Goal: Transaction & Acquisition: Book appointment/travel/reservation

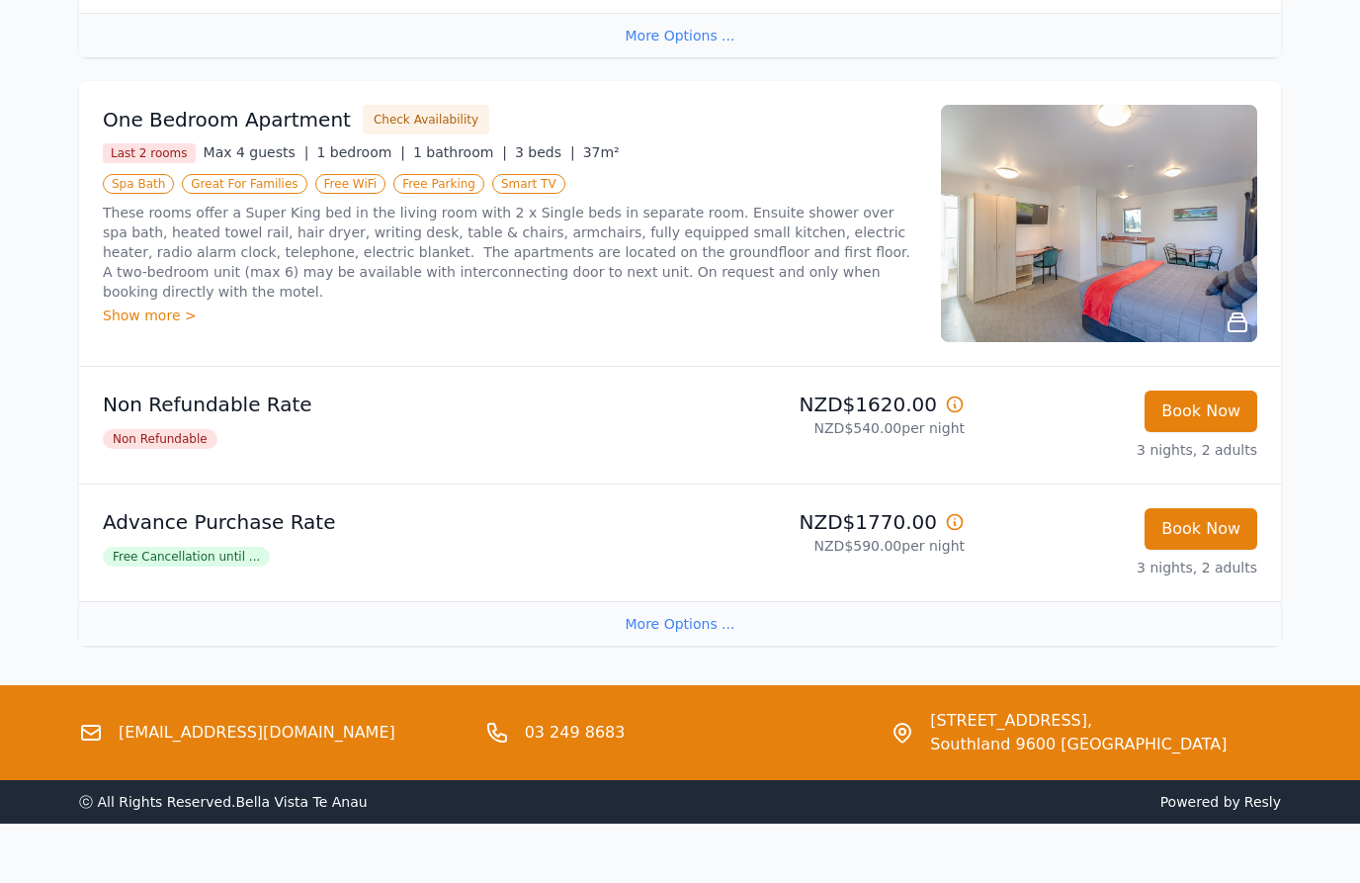
scroll to position [3279, 0]
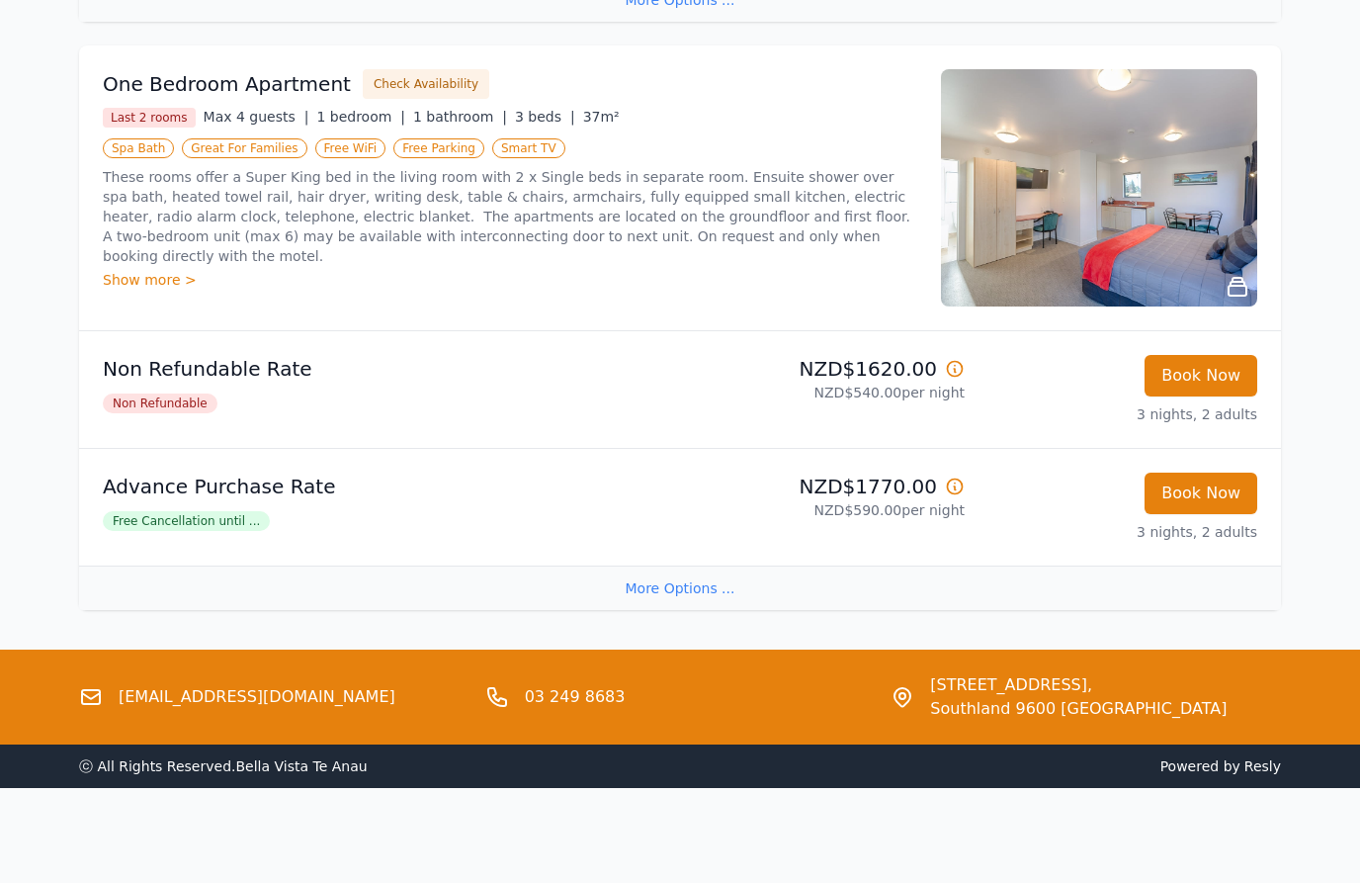
click at [510, 584] on div "More Options ..." at bounding box center [680, 587] width 1202 height 44
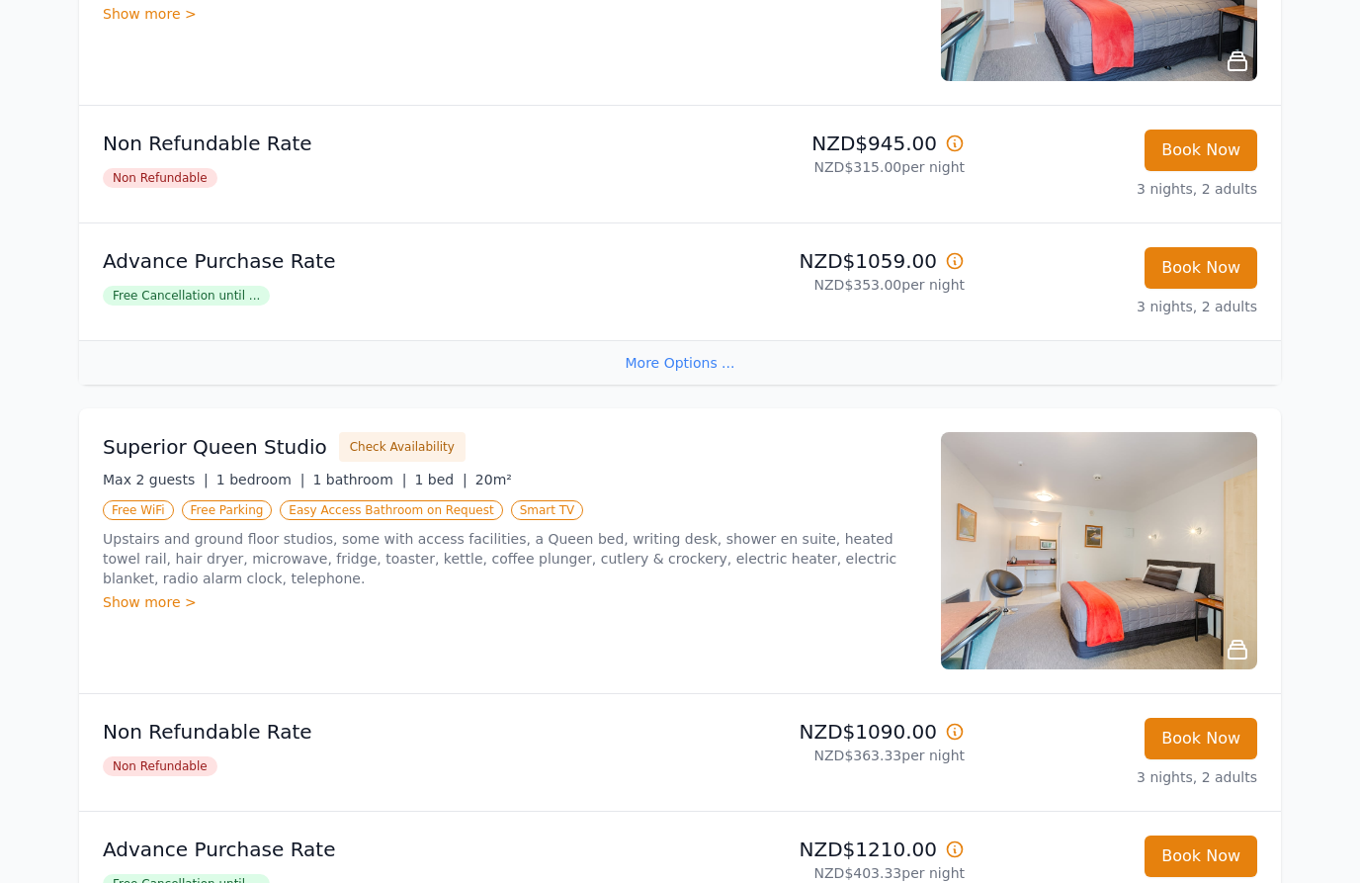
scroll to position [0, 0]
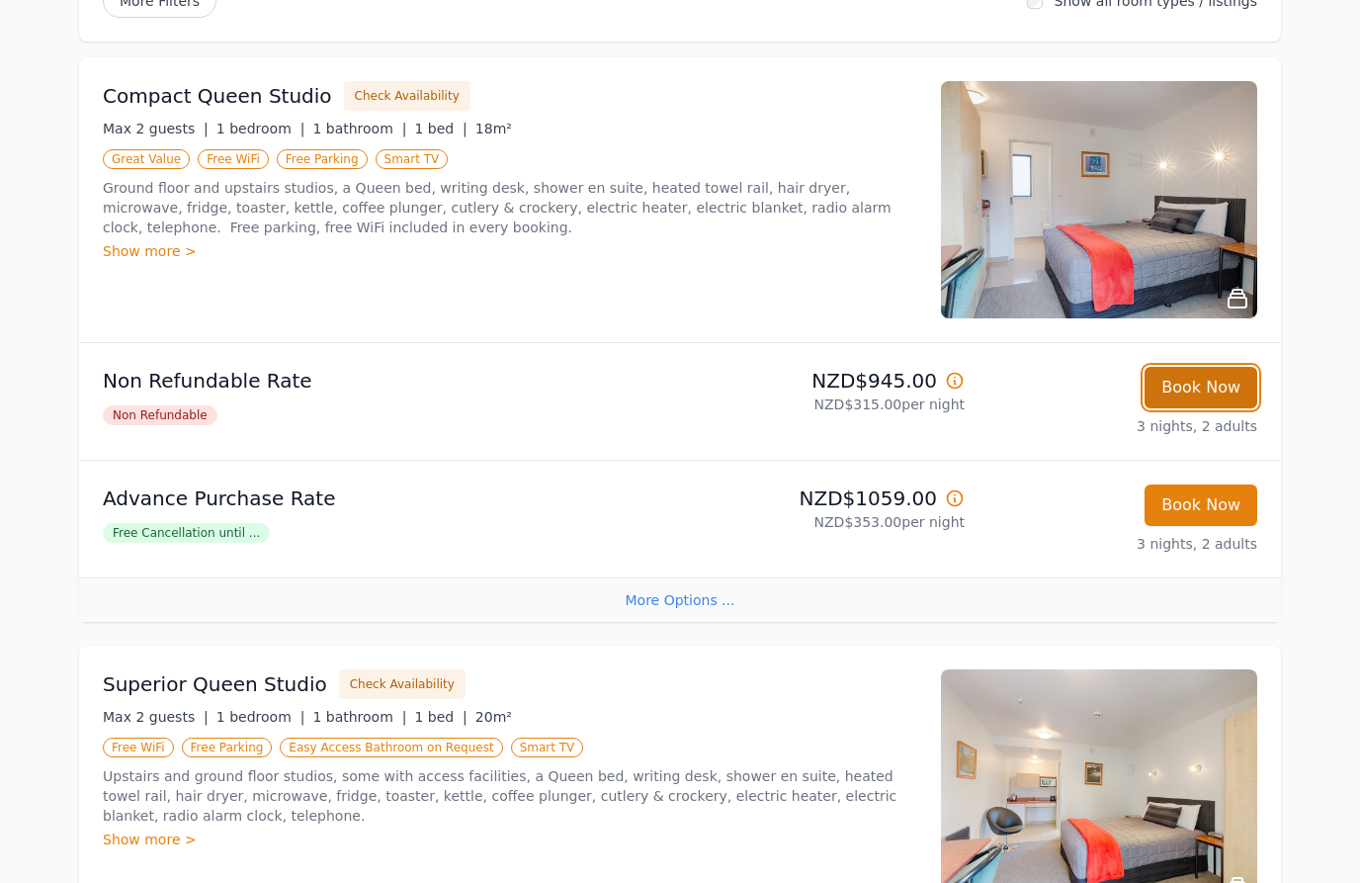
click at [1210, 382] on button "Book Now" at bounding box center [1201, 388] width 113 height 42
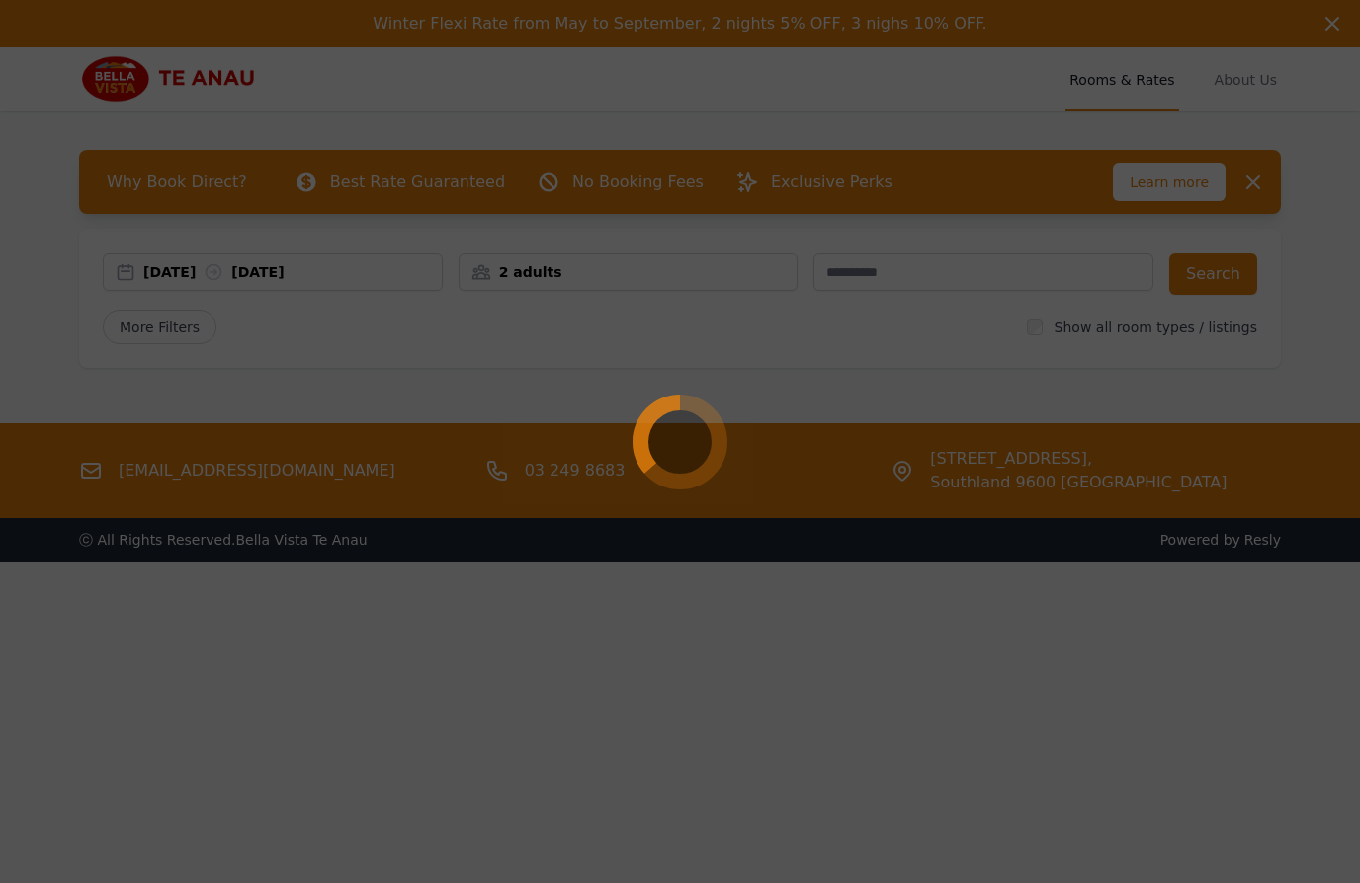
select select "**"
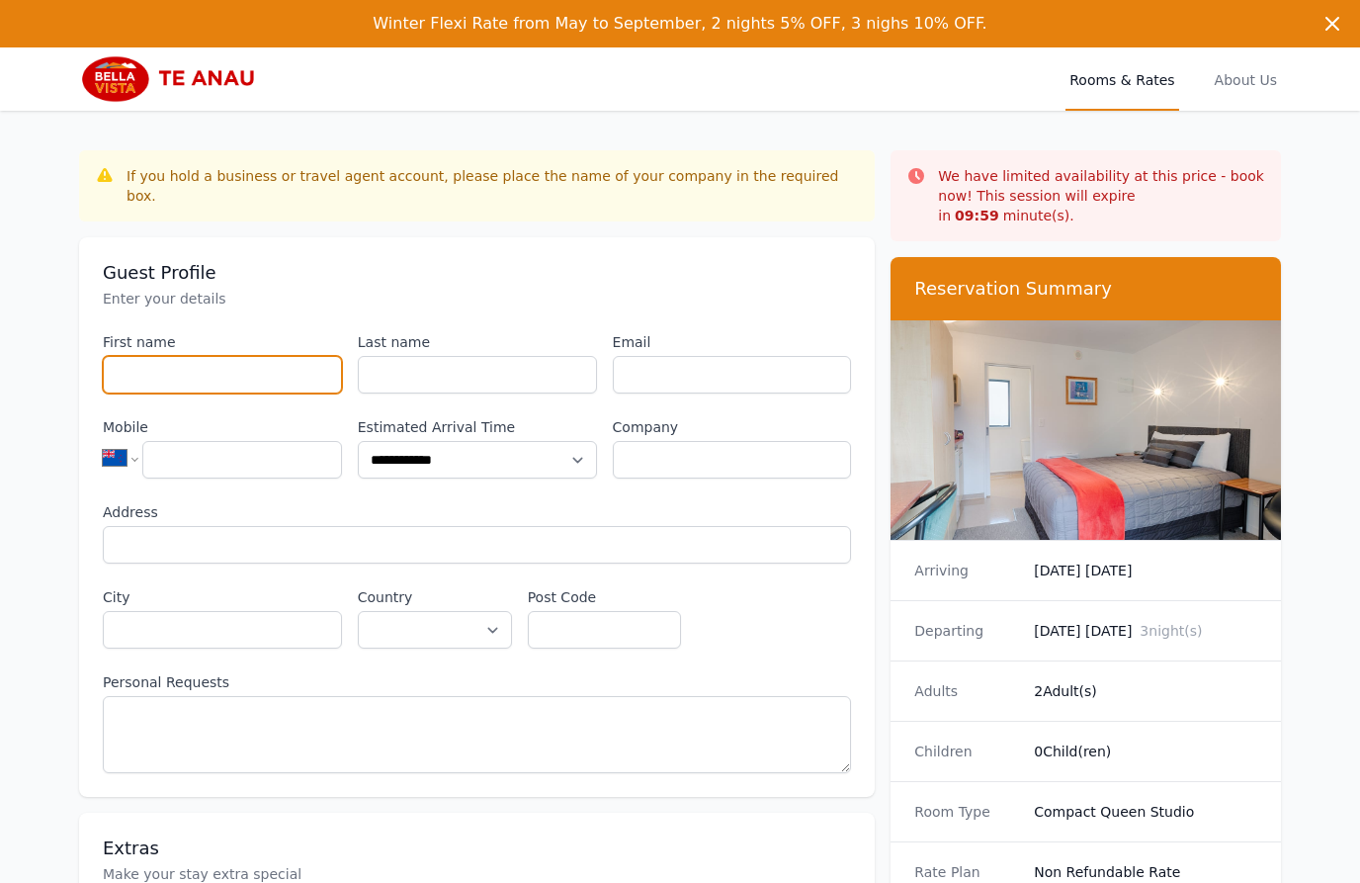
click at [307, 358] on input "First name" at bounding box center [222, 375] width 239 height 38
click at [401, 332] on label "Last name" at bounding box center [477, 342] width 239 height 20
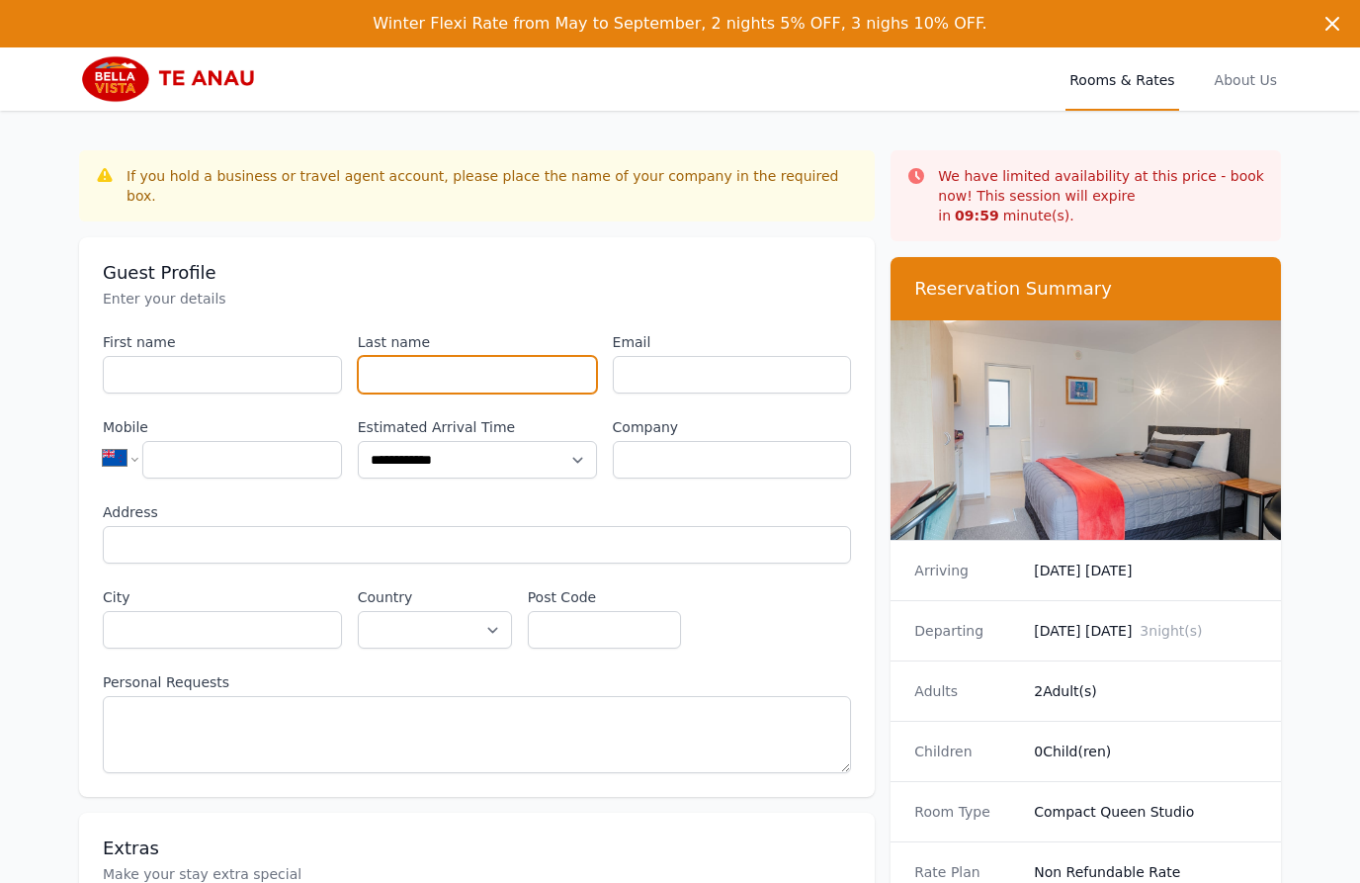
click at [401, 356] on input "Last name" at bounding box center [477, 375] width 239 height 38
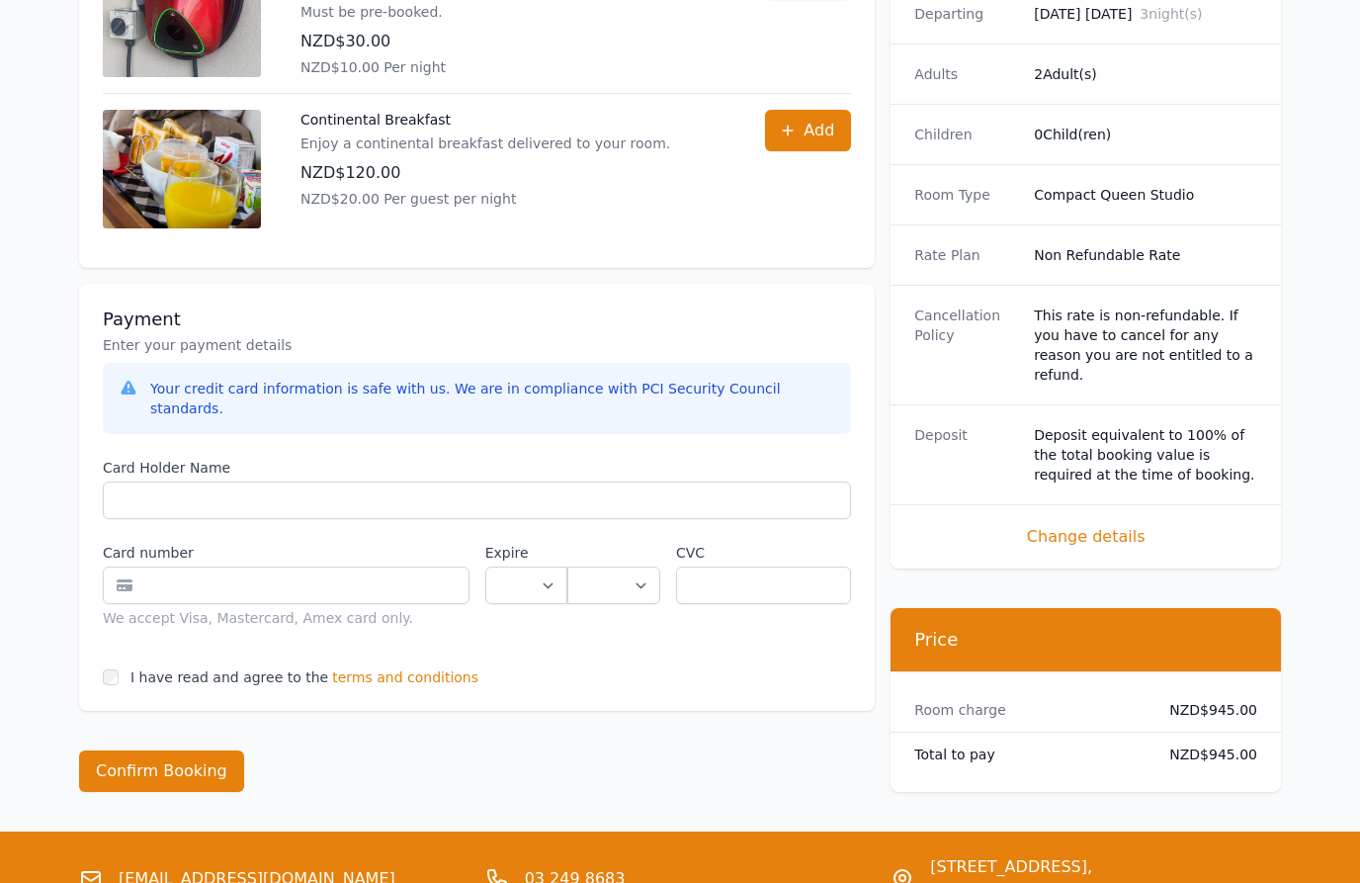
scroll to position [1107, 0]
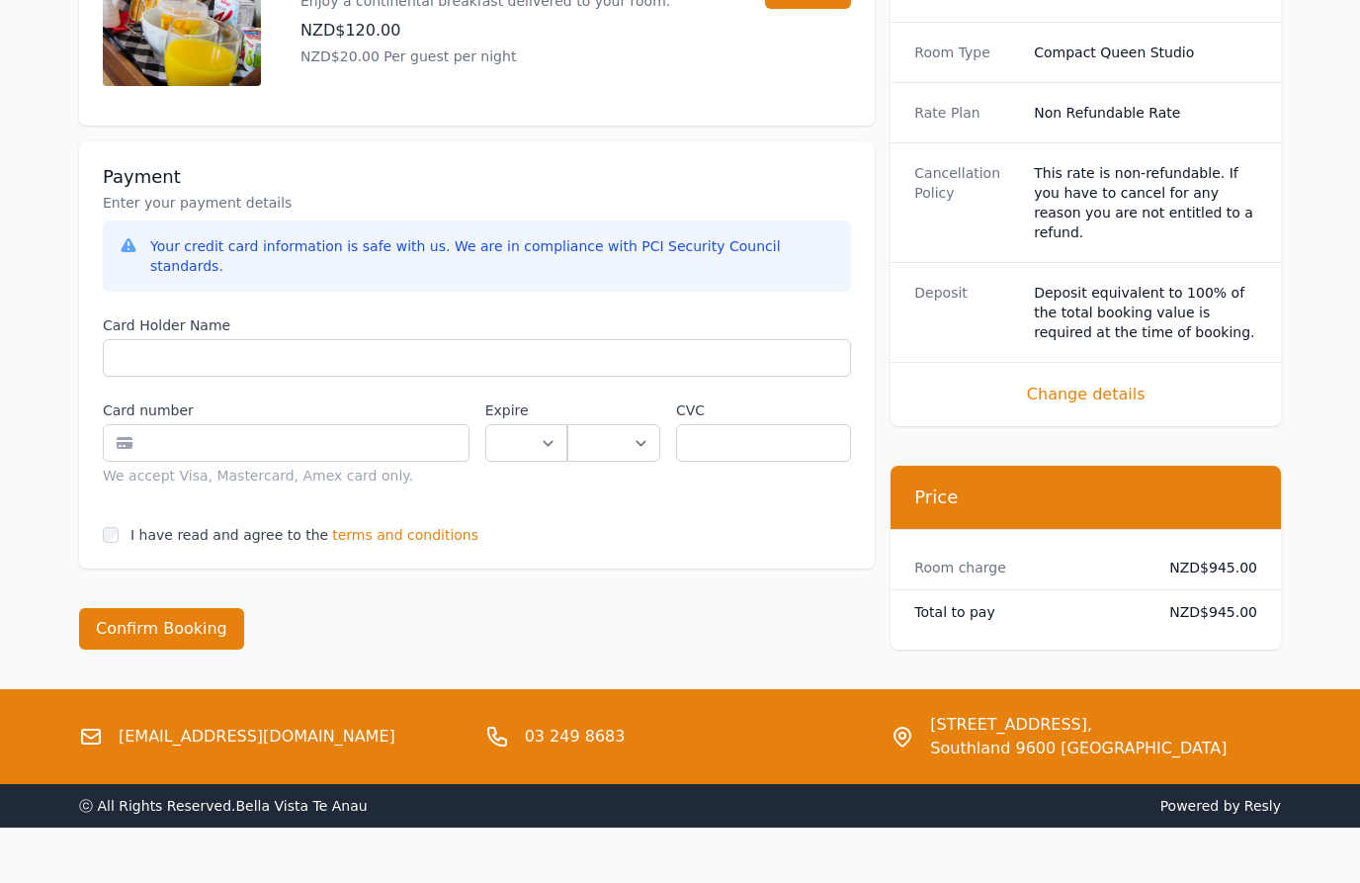
click at [422, 525] on span "terms and conditions" at bounding box center [405, 535] width 146 height 20
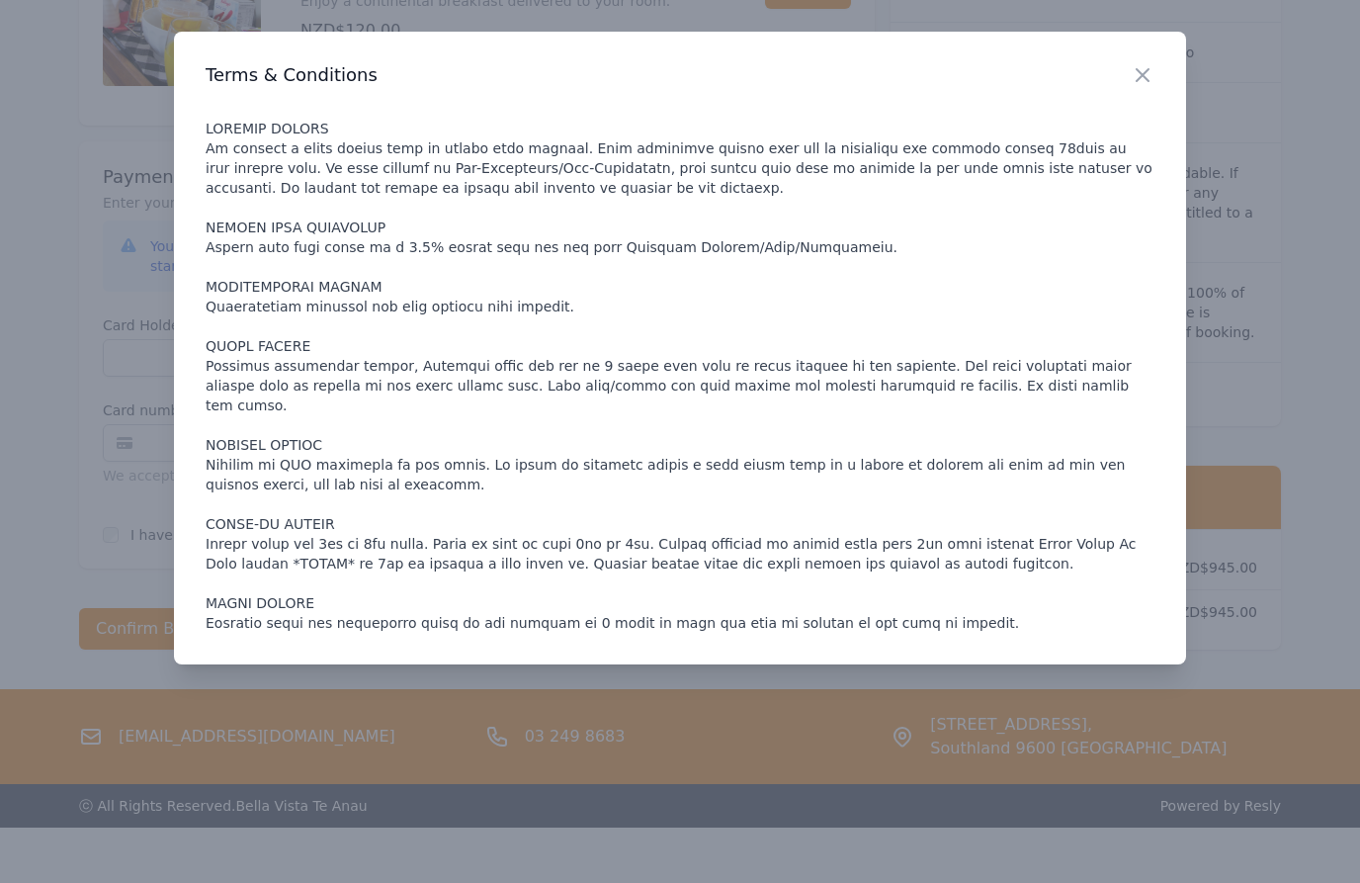
click at [64, 298] on div at bounding box center [680, 441] width 1360 height 883
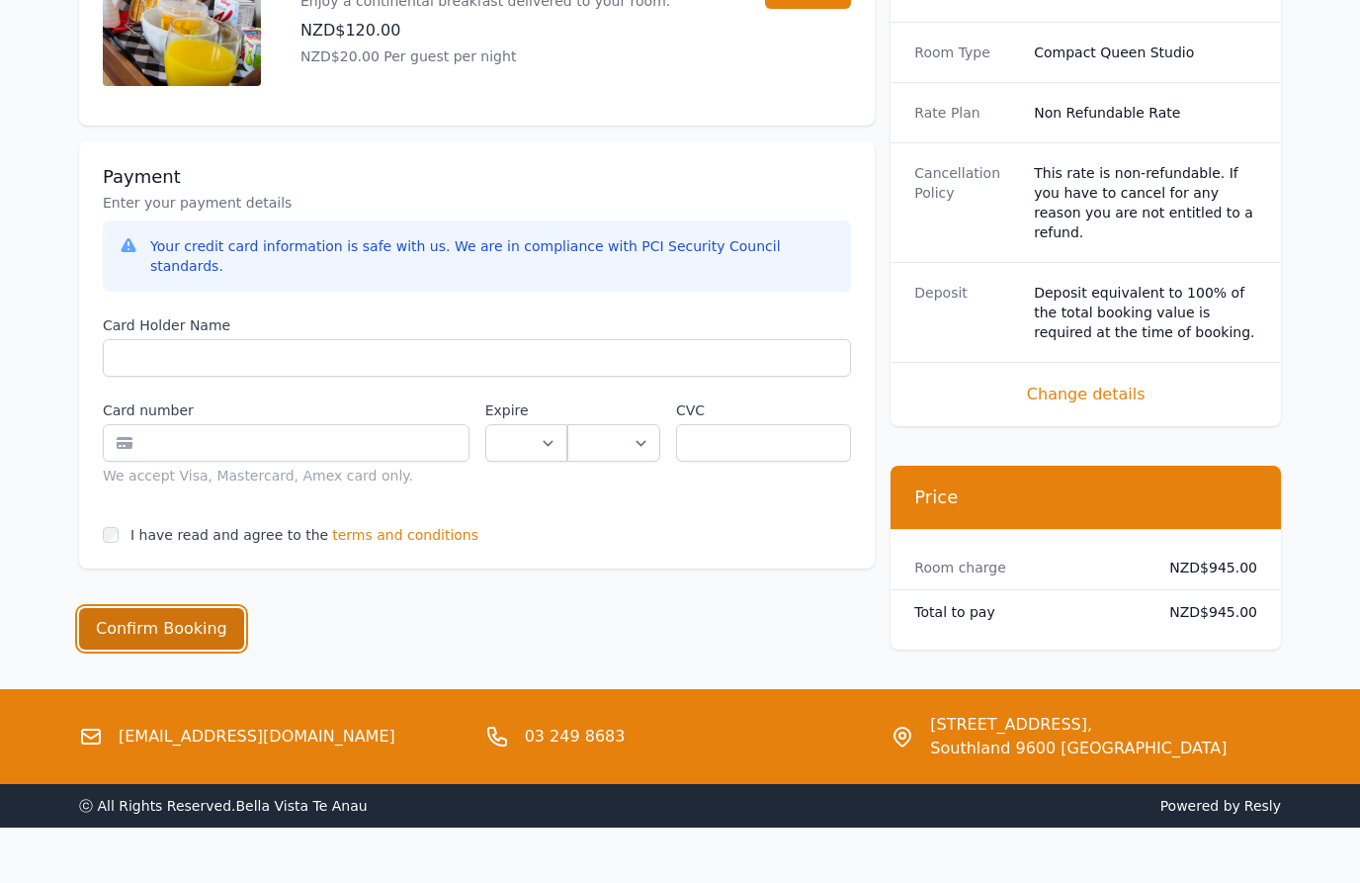
click at [97, 608] on button "Confirm Booking" at bounding box center [161, 629] width 165 height 42
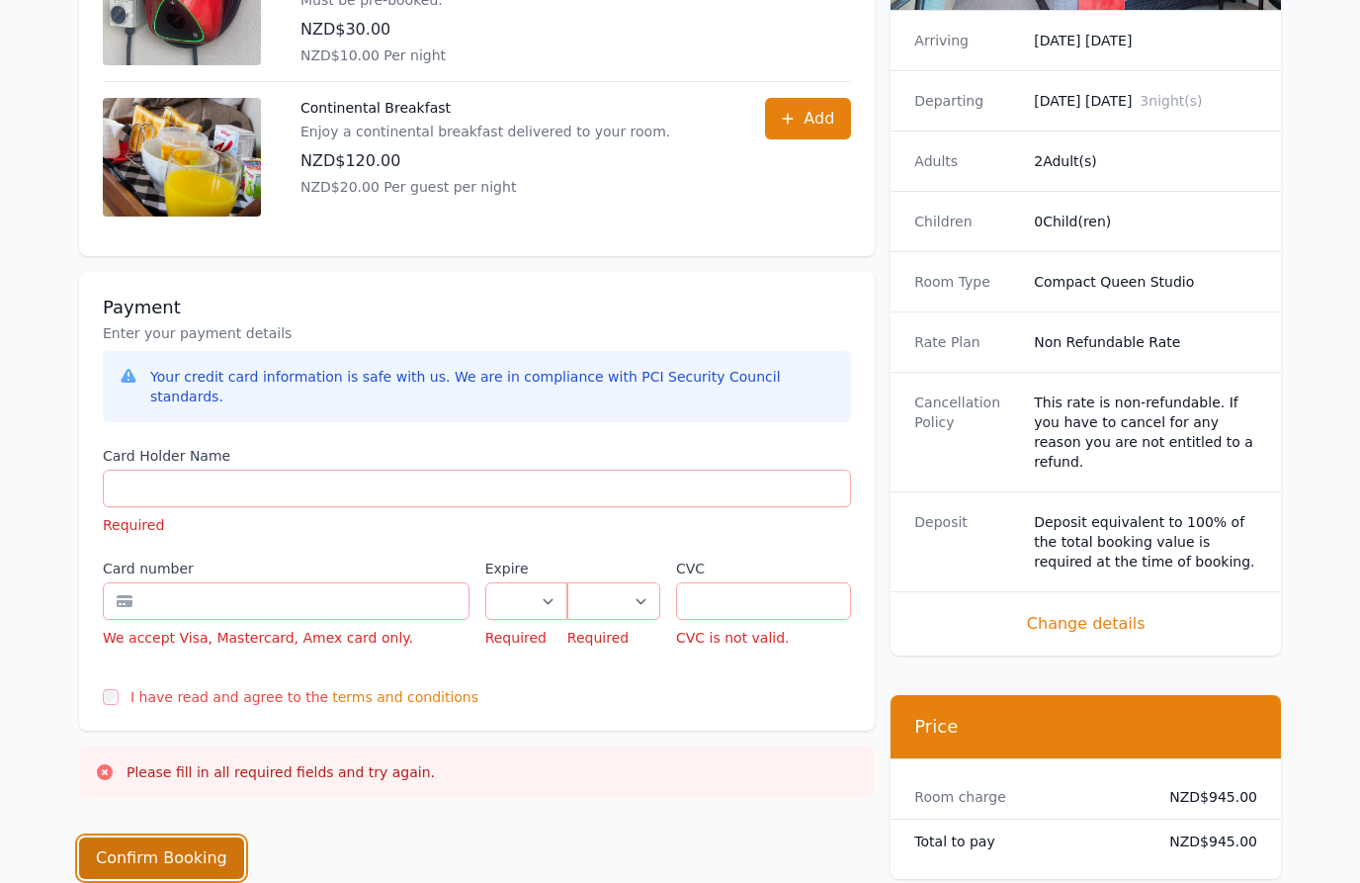
scroll to position [1238, 0]
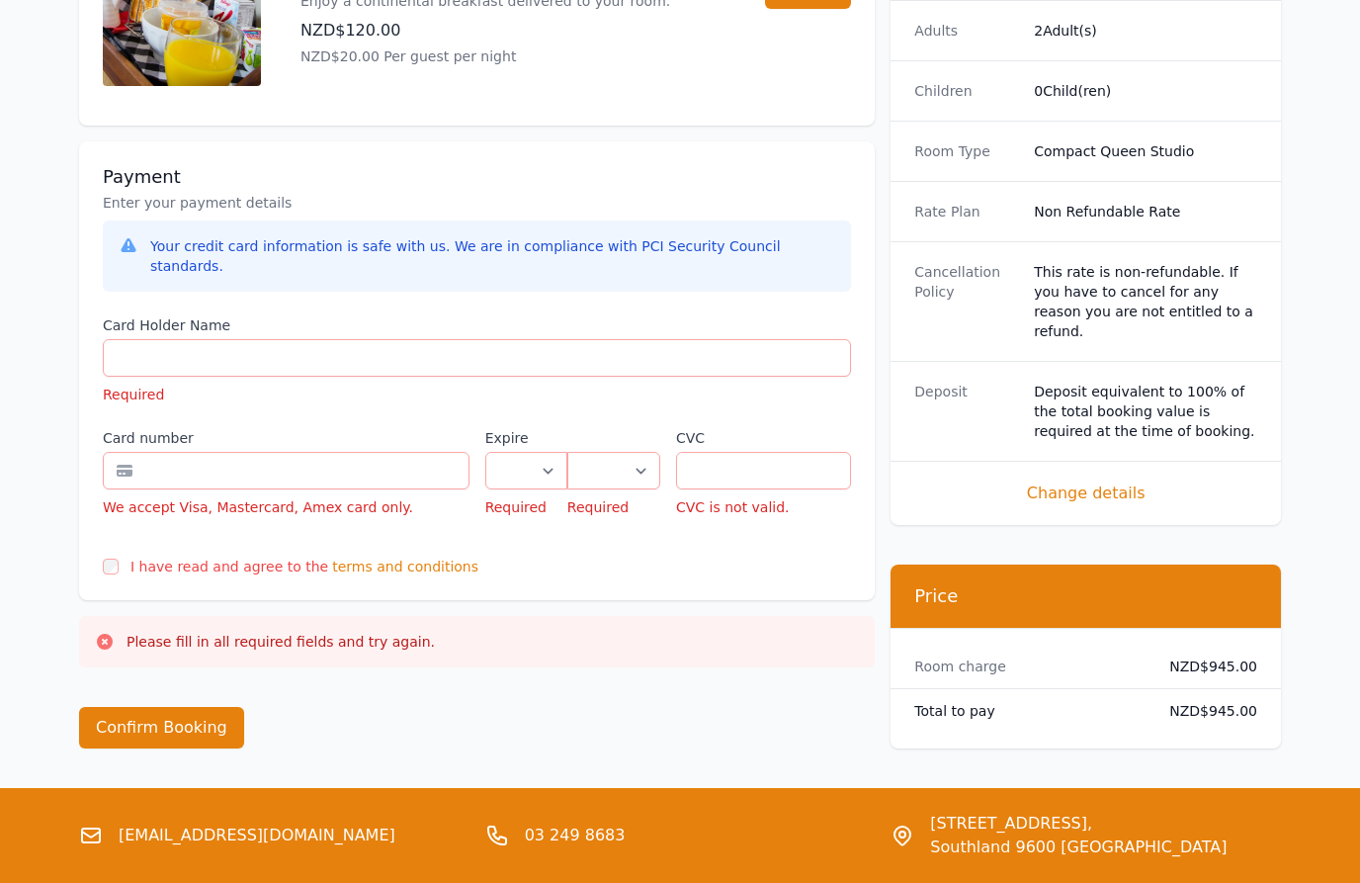
click at [361, 557] on span "terms and conditions" at bounding box center [405, 567] width 146 height 20
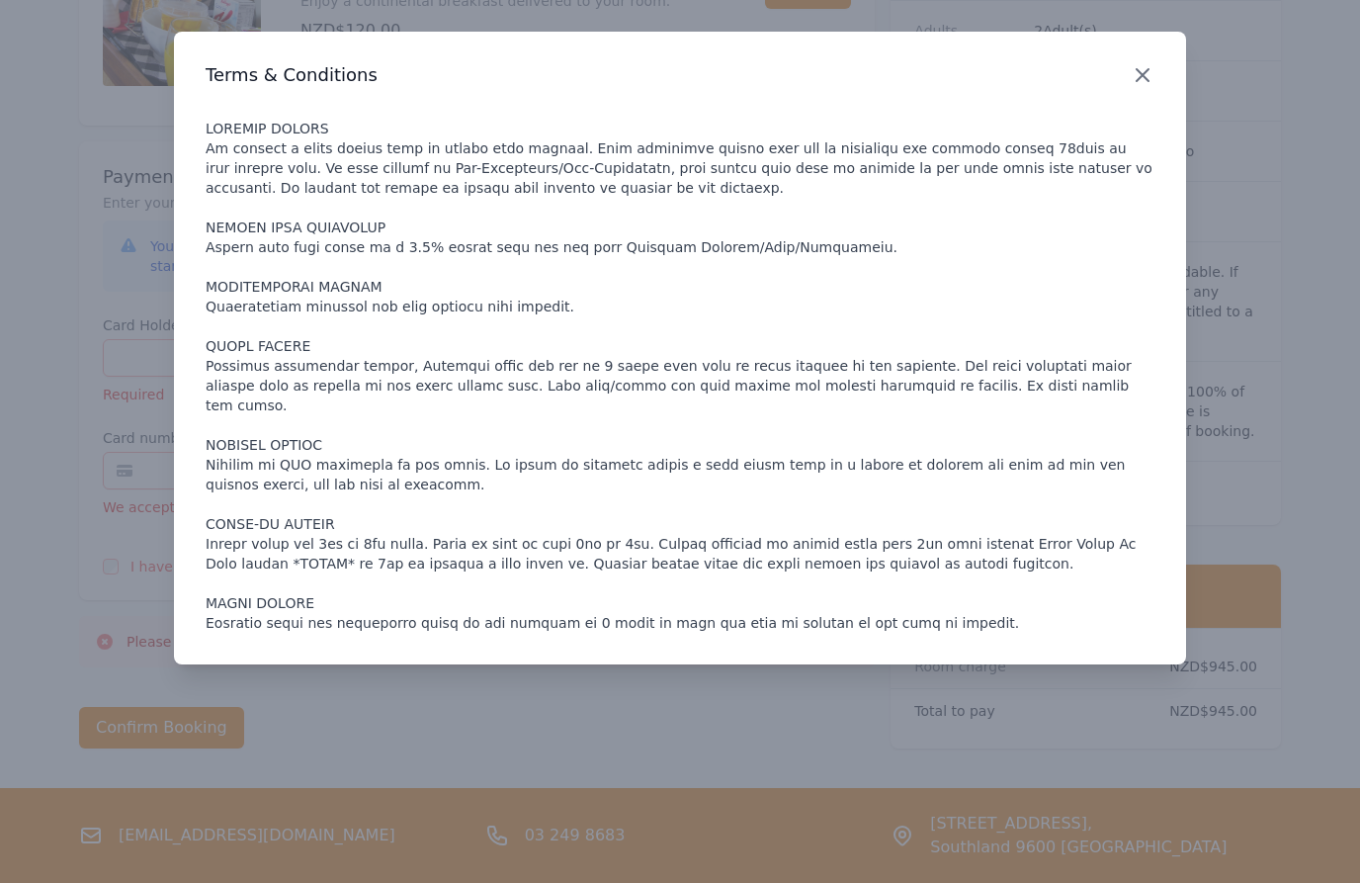
click at [1132, 76] on icon "button" at bounding box center [1143, 75] width 24 height 24
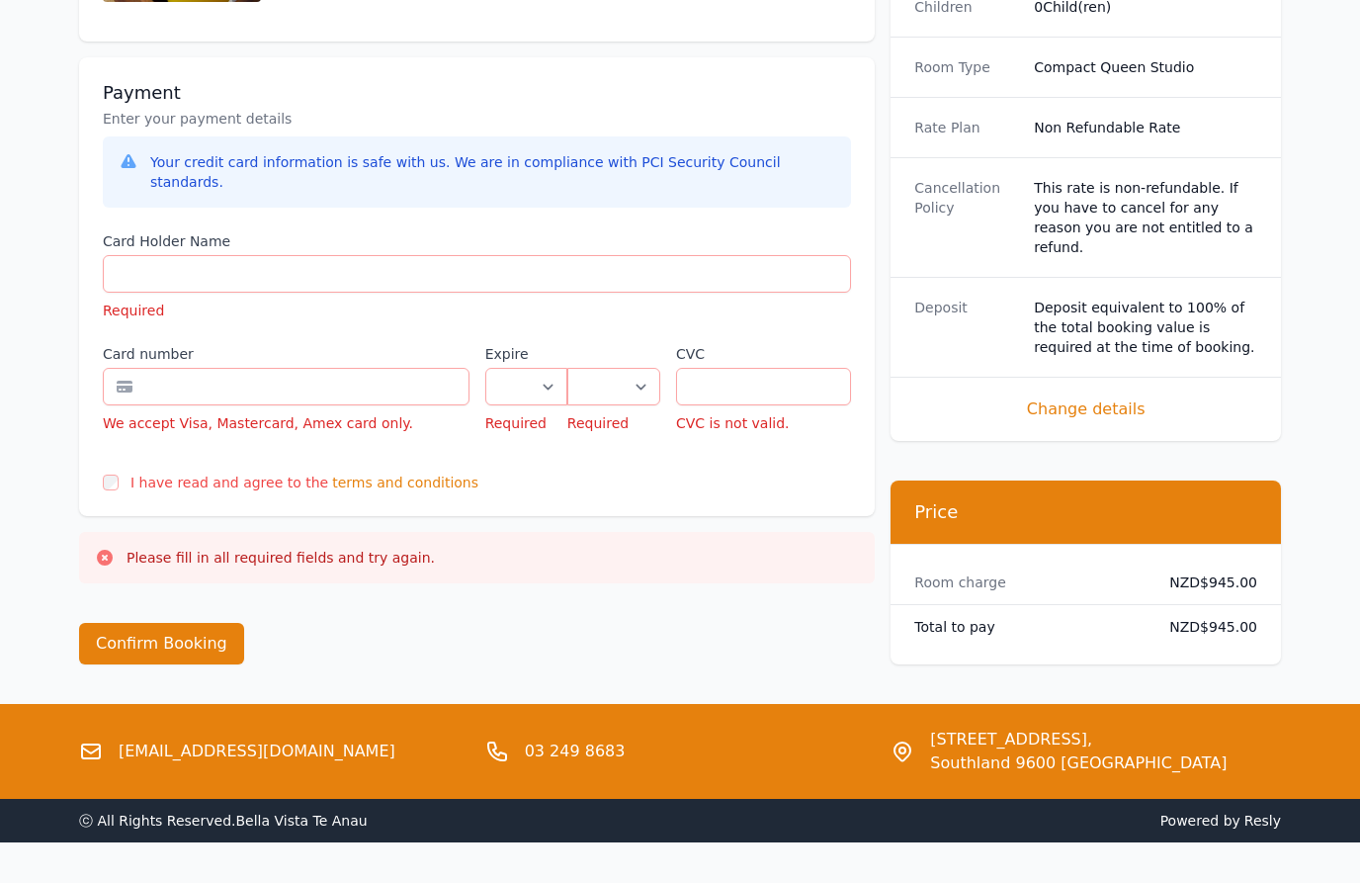
scroll to position [1336, 0]
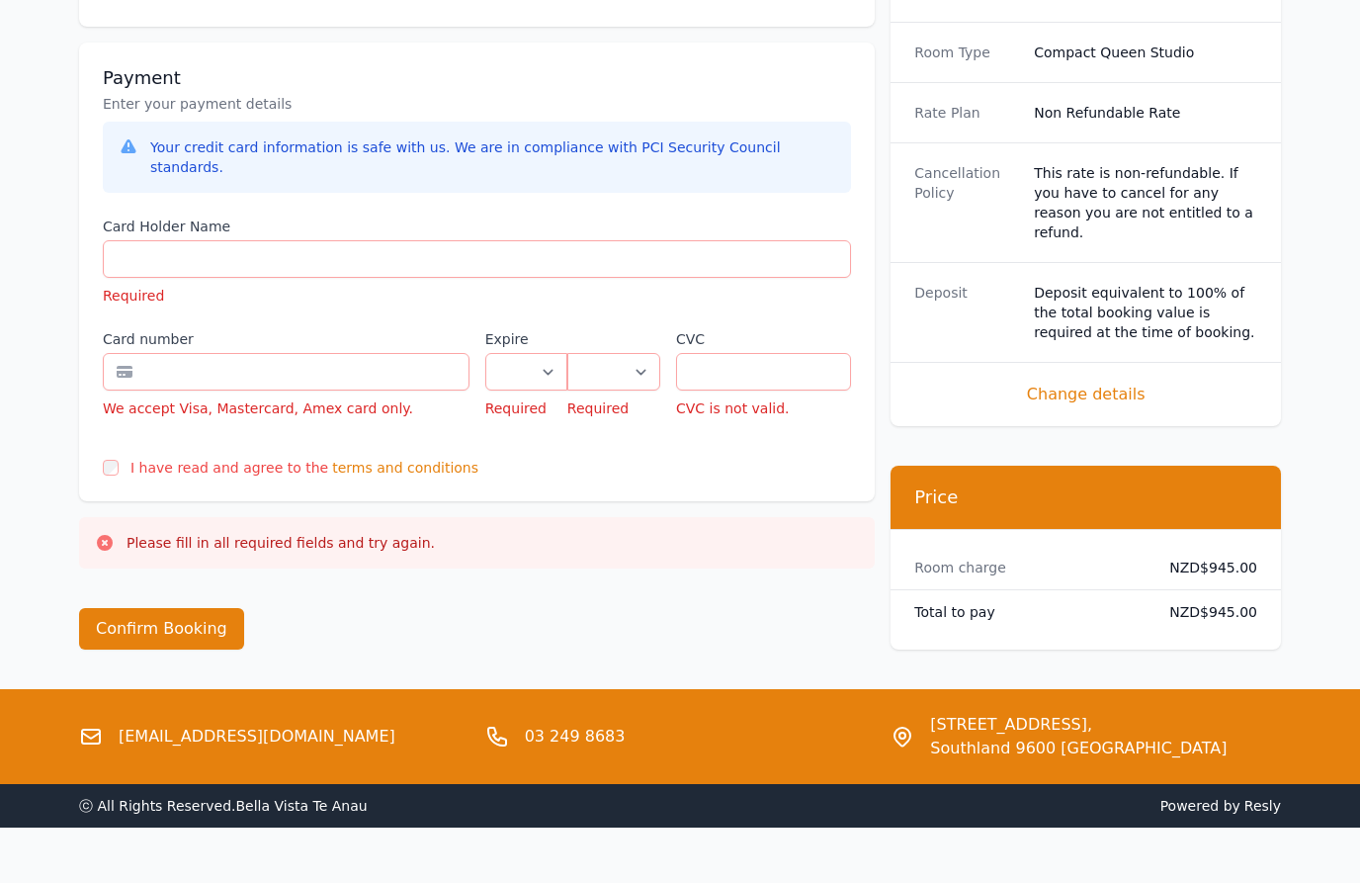
click at [382, 458] on span "terms and conditions" at bounding box center [405, 468] width 146 height 20
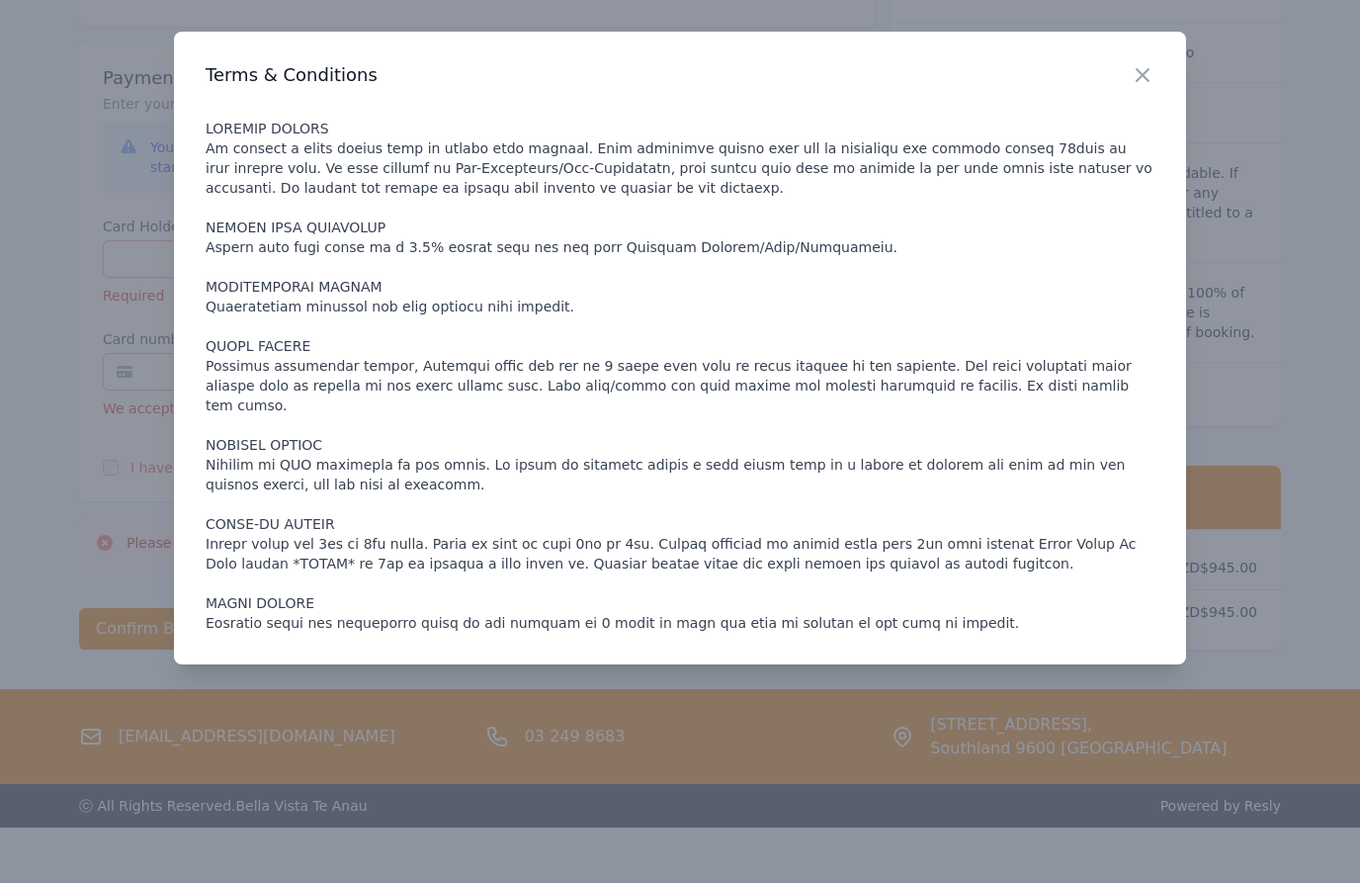
click at [44, 301] on div at bounding box center [680, 441] width 1360 height 883
